Goal: Task Accomplishment & Management: Manage account settings

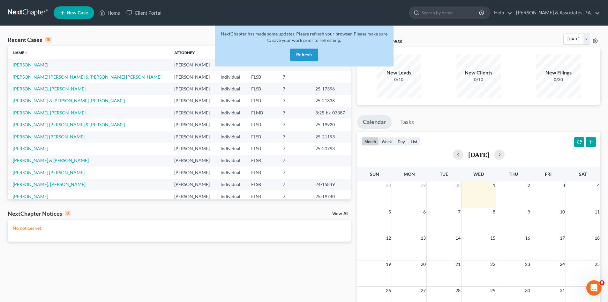
click at [292, 56] on button "Refresh" at bounding box center [304, 55] width 28 height 13
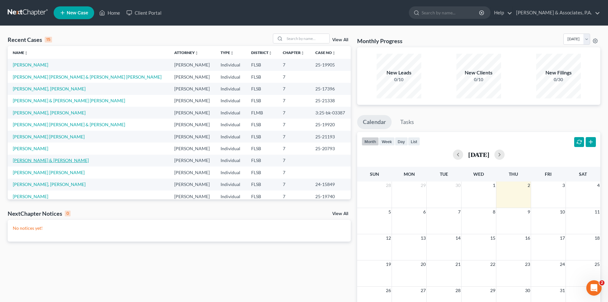
click at [48, 162] on link "[PERSON_NAME] & [PERSON_NAME]" at bounding box center [51, 159] width 76 height 5
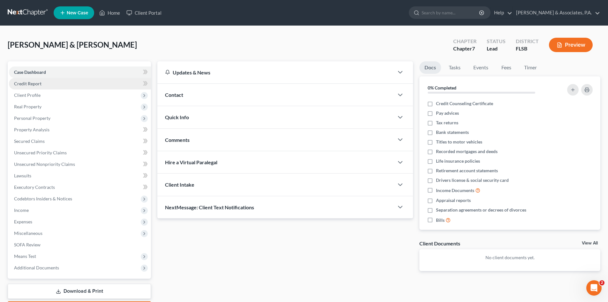
click at [25, 83] on span "Credit Report" at bounding box center [27, 83] width 27 height 5
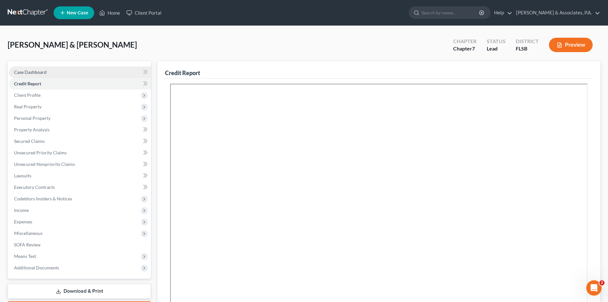
click at [29, 68] on link "Case Dashboard" at bounding box center [80, 71] width 142 height 11
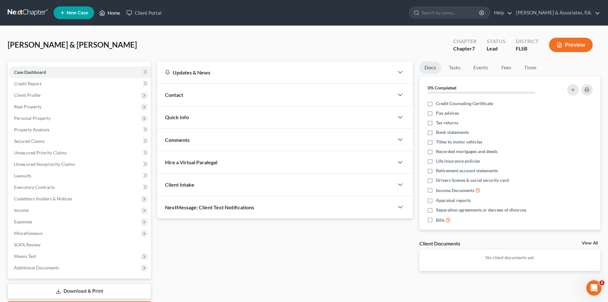
click at [113, 14] on link "Home" at bounding box center [109, 12] width 27 height 11
